Goal: Task Accomplishment & Management: Manage account settings

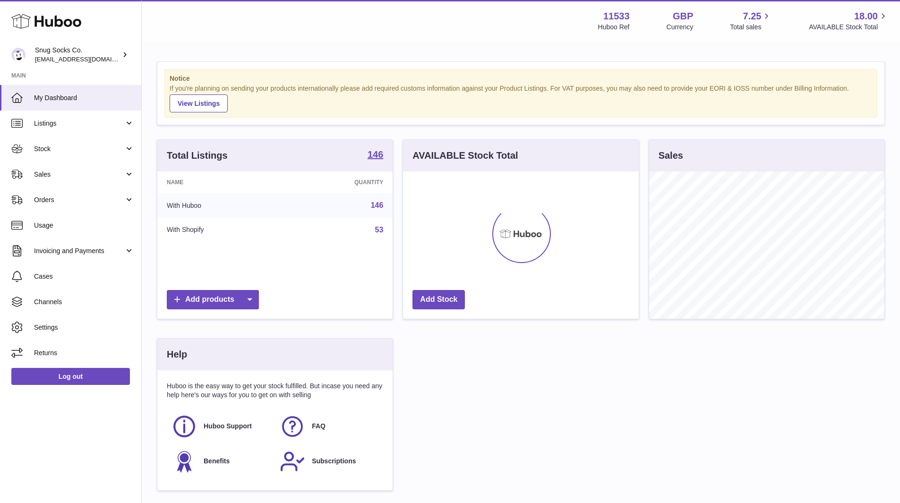
scroll to position [147, 236]
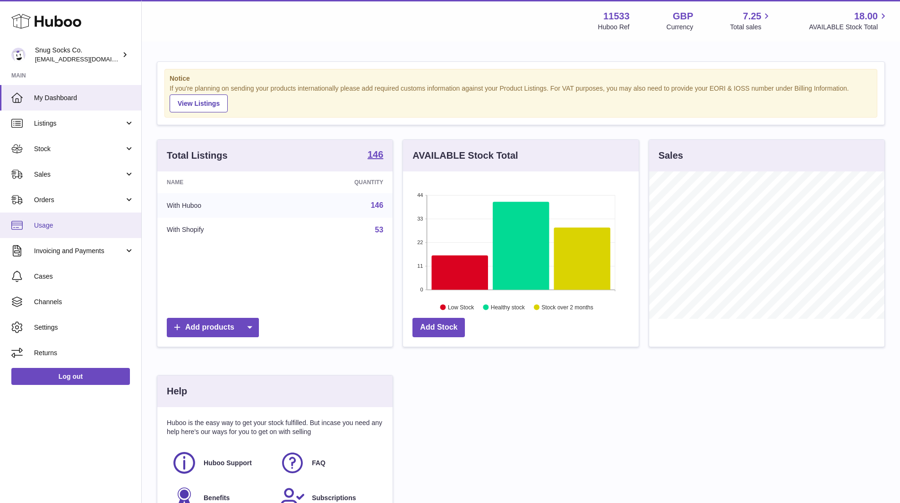
click at [57, 221] on span "Usage" at bounding box center [84, 225] width 100 height 9
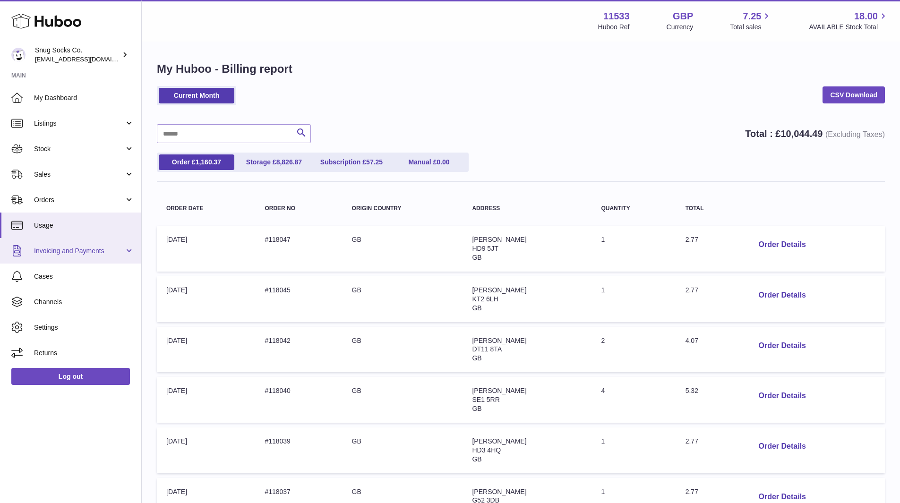
click at [65, 255] on link "Invoicing and Payments" at bounding box center [70, 250] width 141 height 25
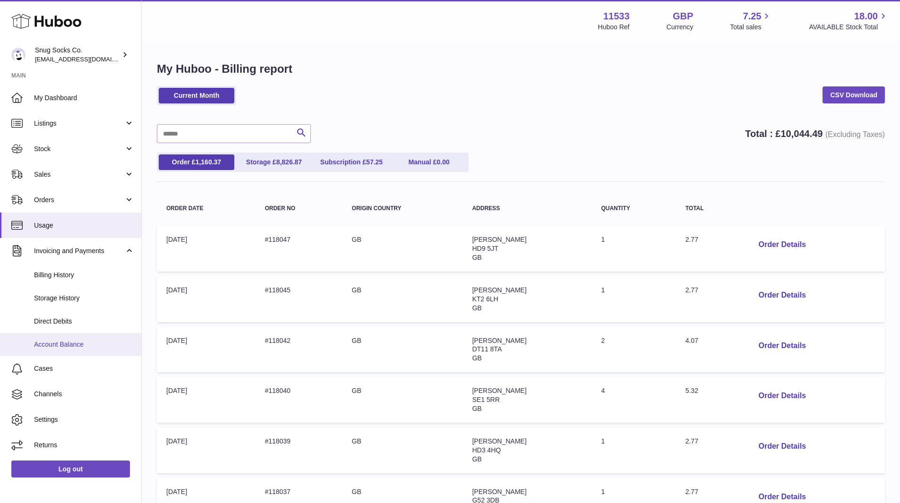
click at [72, 341] on span "Account Balance" at bounding box center [84, 344] width 100 height 9
